Goal: Go to known website: Go to known website

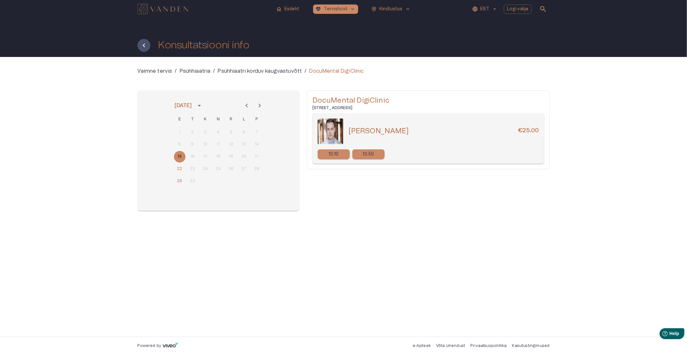
click at [160, 11] on img "Navigate to homepage" at bounding box center [163, 9] width 51 height 10
